Goal: Transaction & Acquisition: Purchase product/service

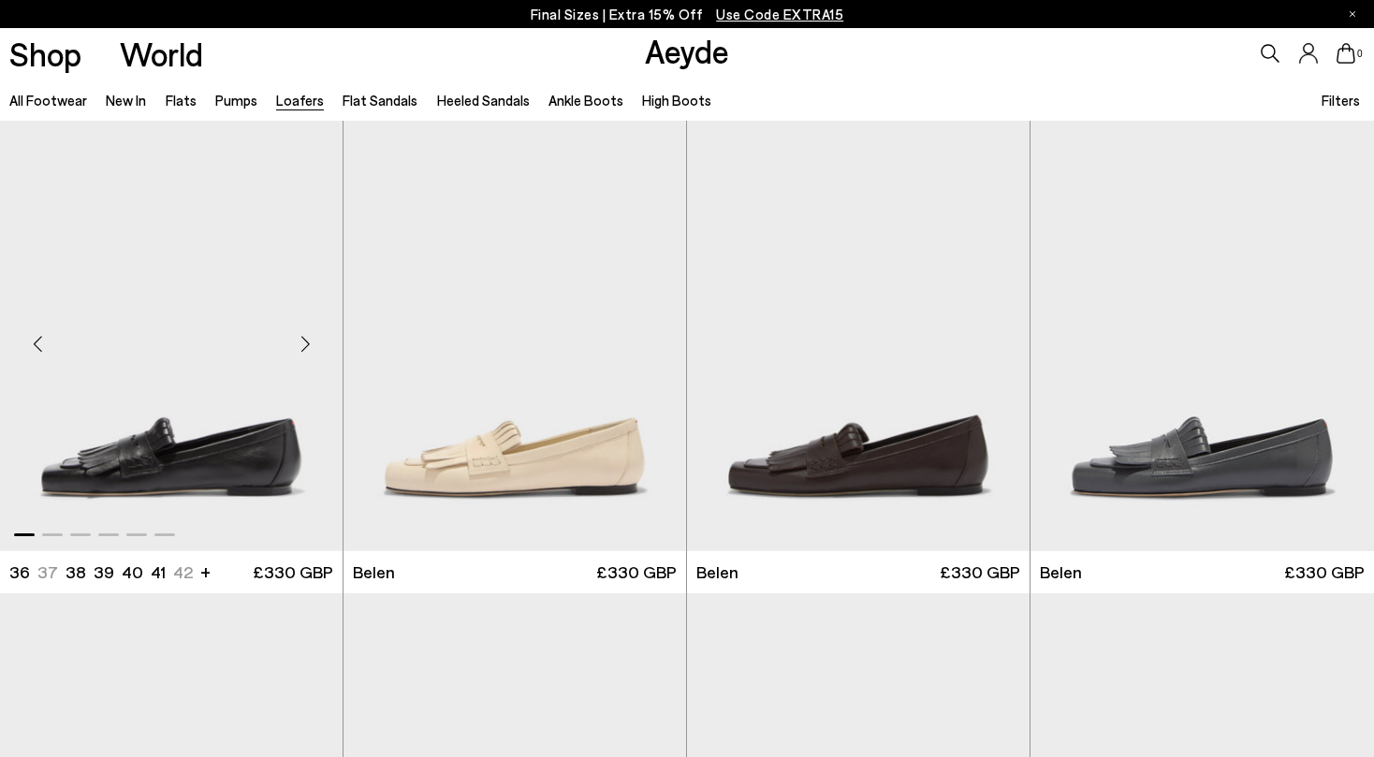
click at [225, 309] on img "1 / 6" at bounding box center [171, 336] width 343 height 430
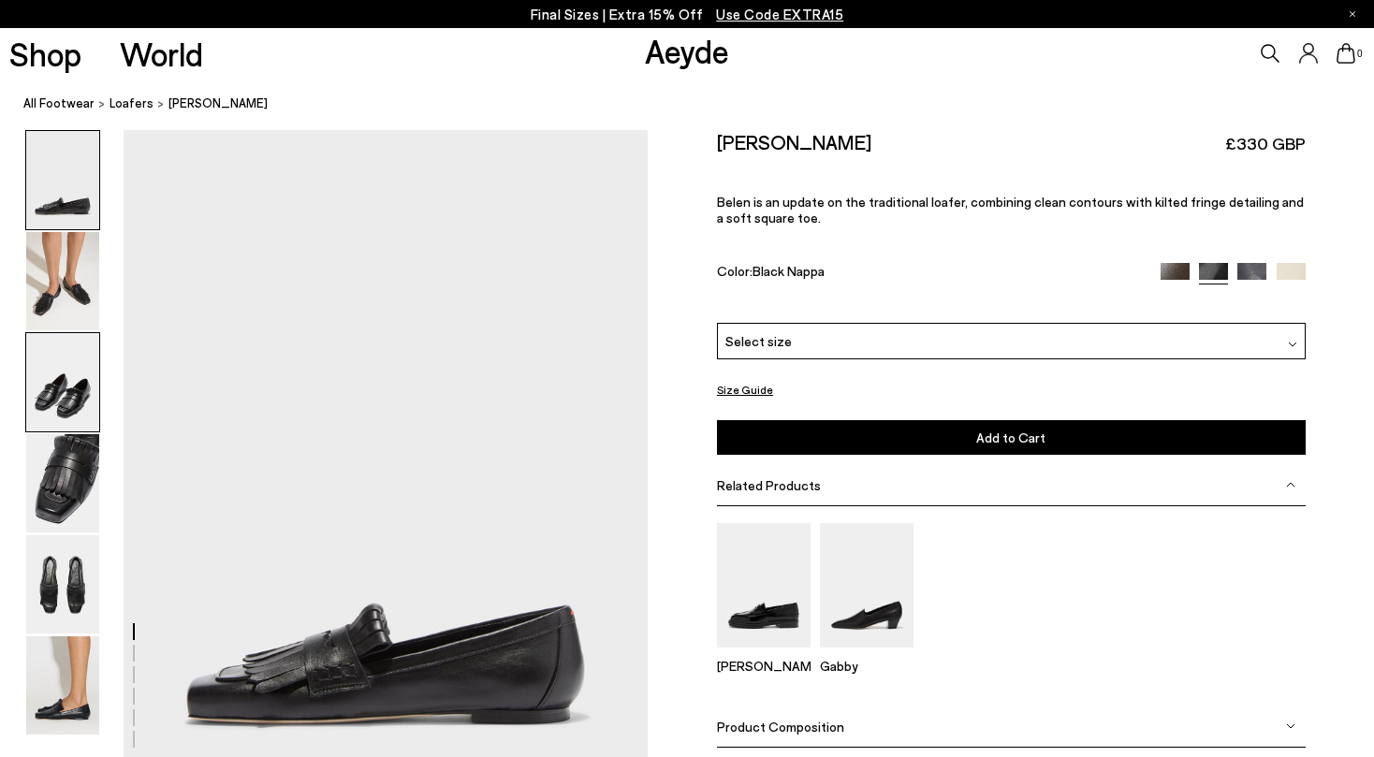
click at [67, 391] on img at bounding box center [62, 382] width 73 height 98
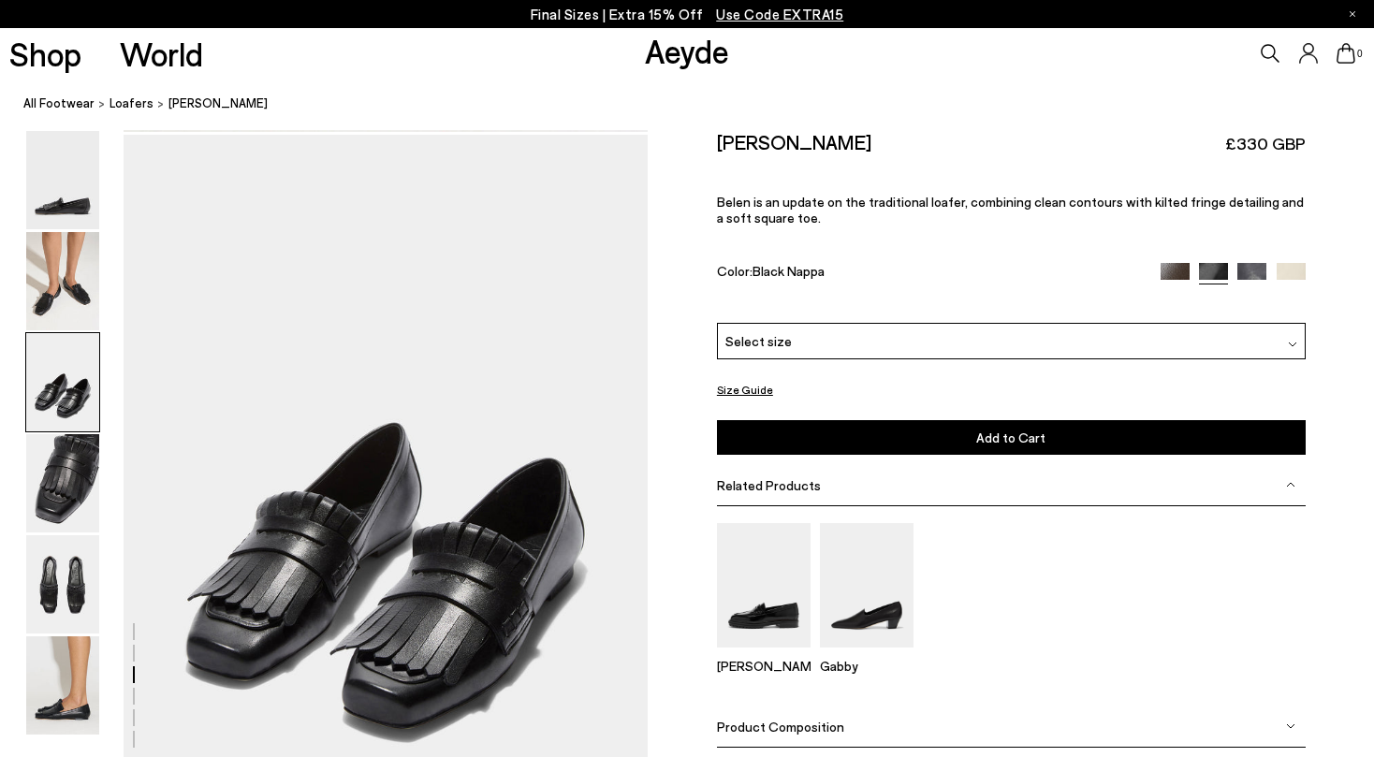
scroll to position [1406, 0]
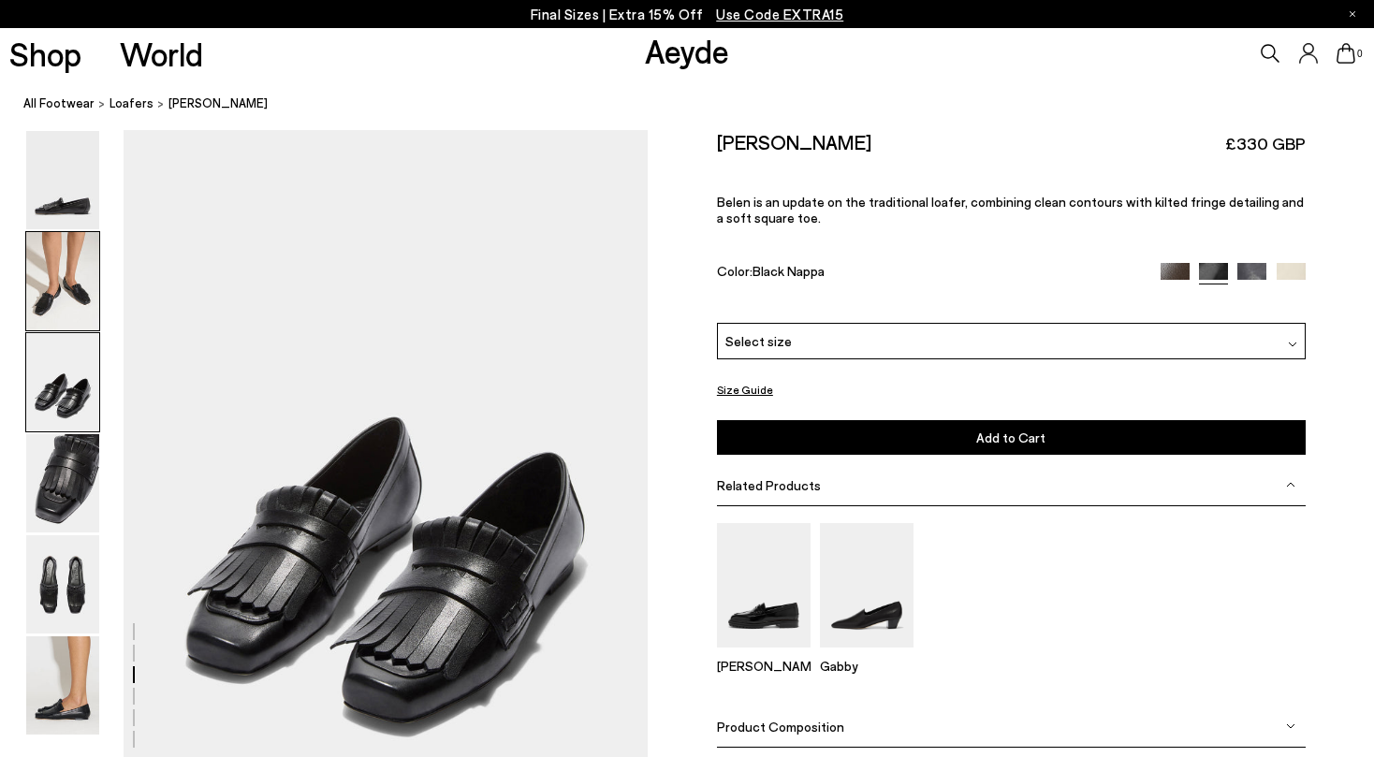
click at [54, 285] on img at bounding box center [62, 281] width 73 height 98
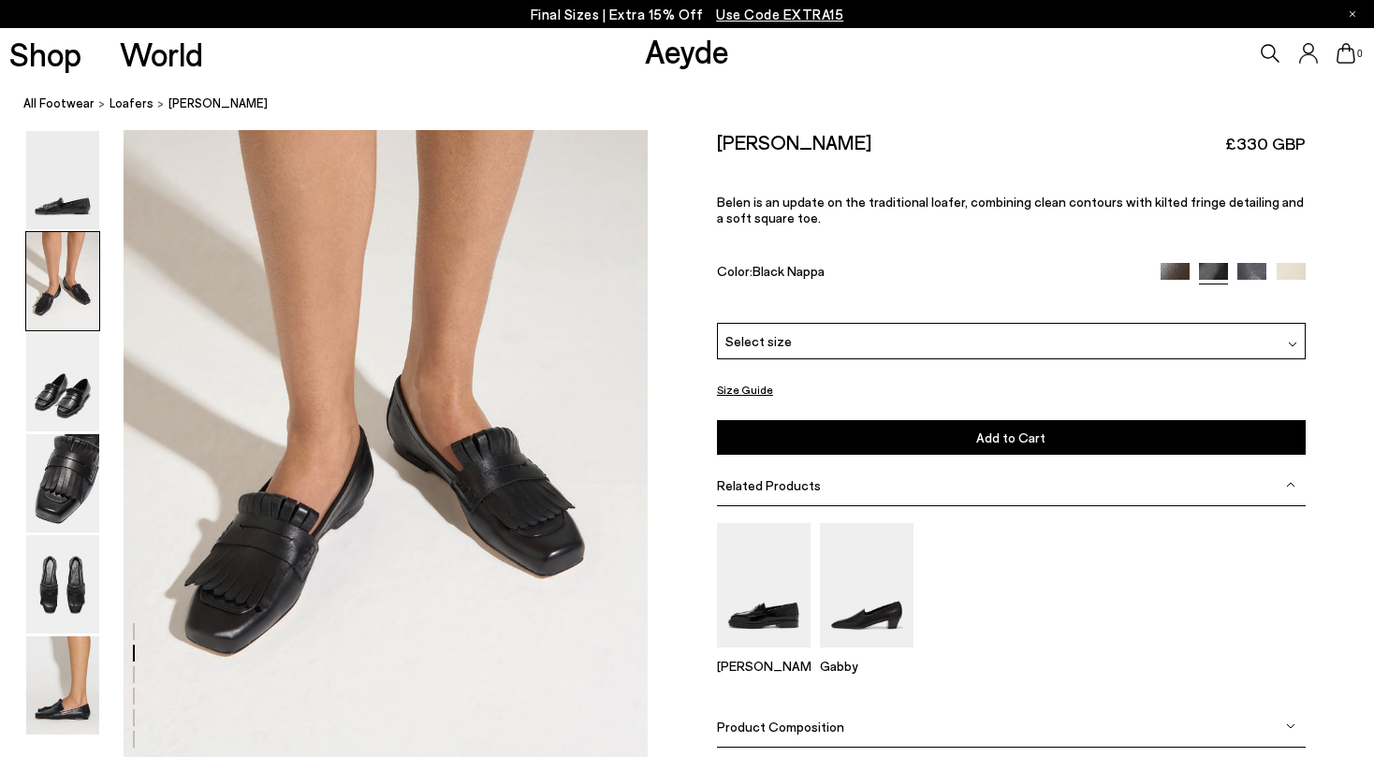
scroll to position [704, 0]
